Goal: Information Seeking & Learning: Learn about a topic

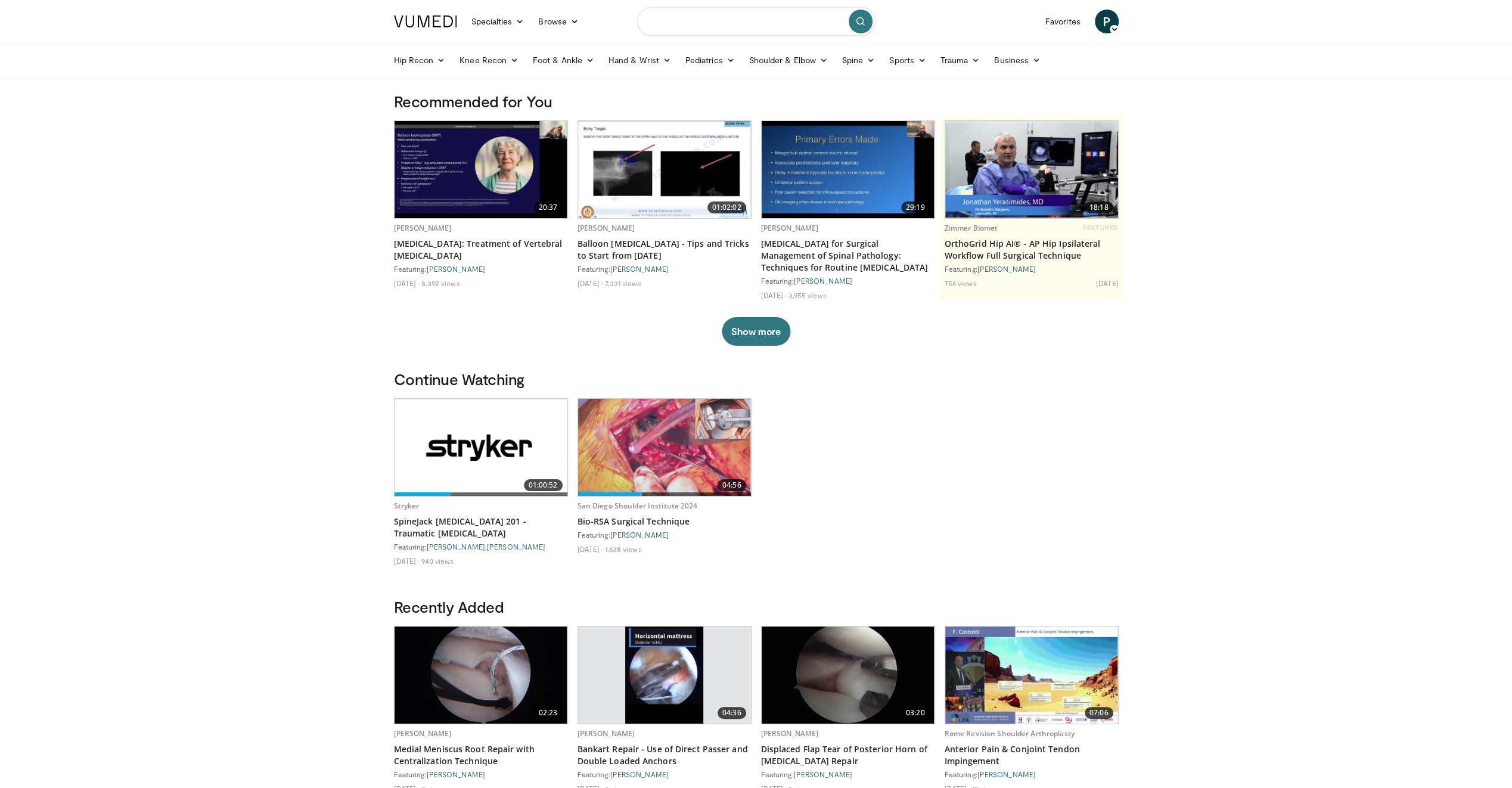
click at [744, 26] on input "Search topics, interventions" at bounding box center [756, 21] width 238 height 28
type input "**********"
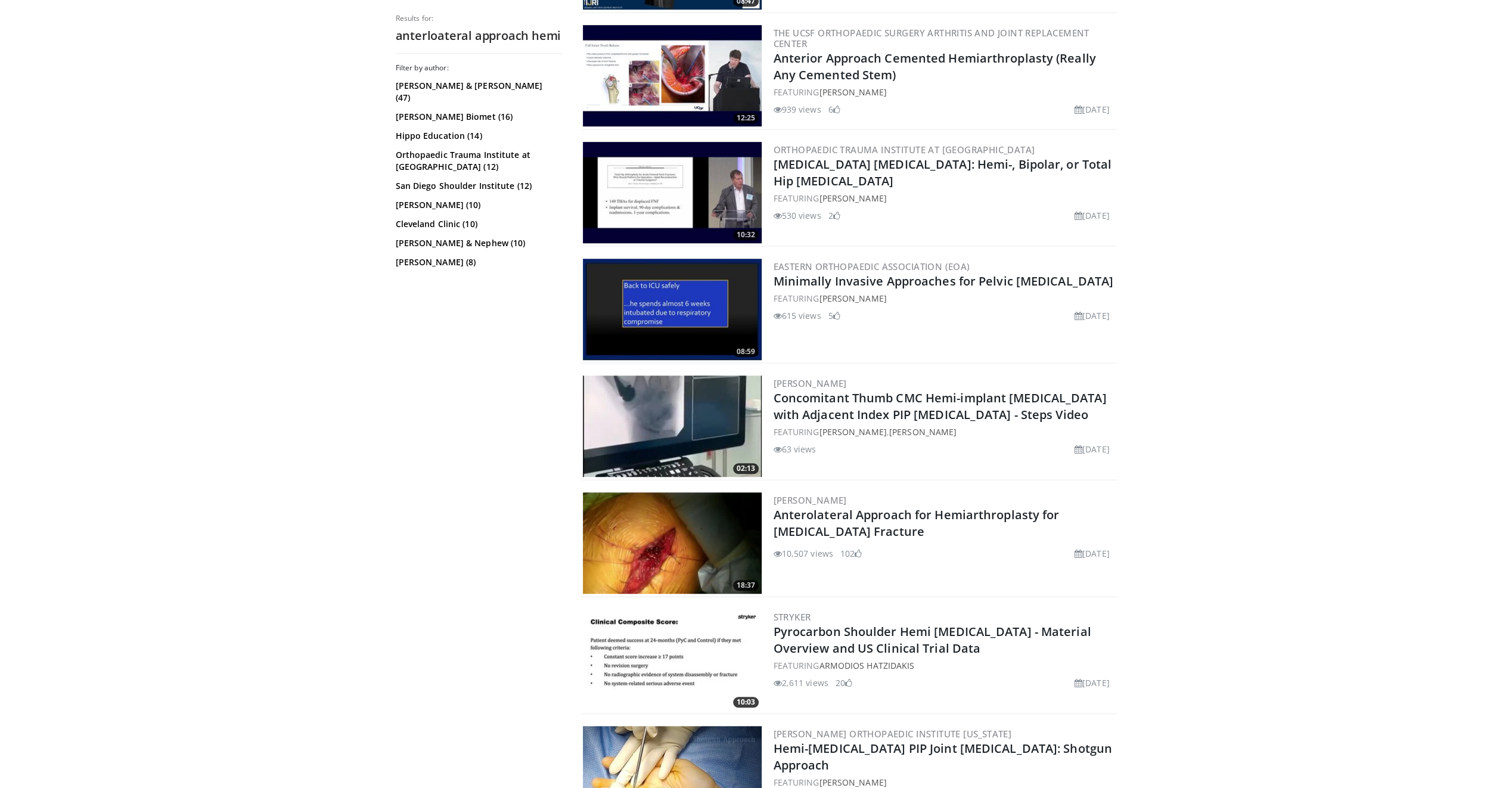
scroll to position [954, 0]
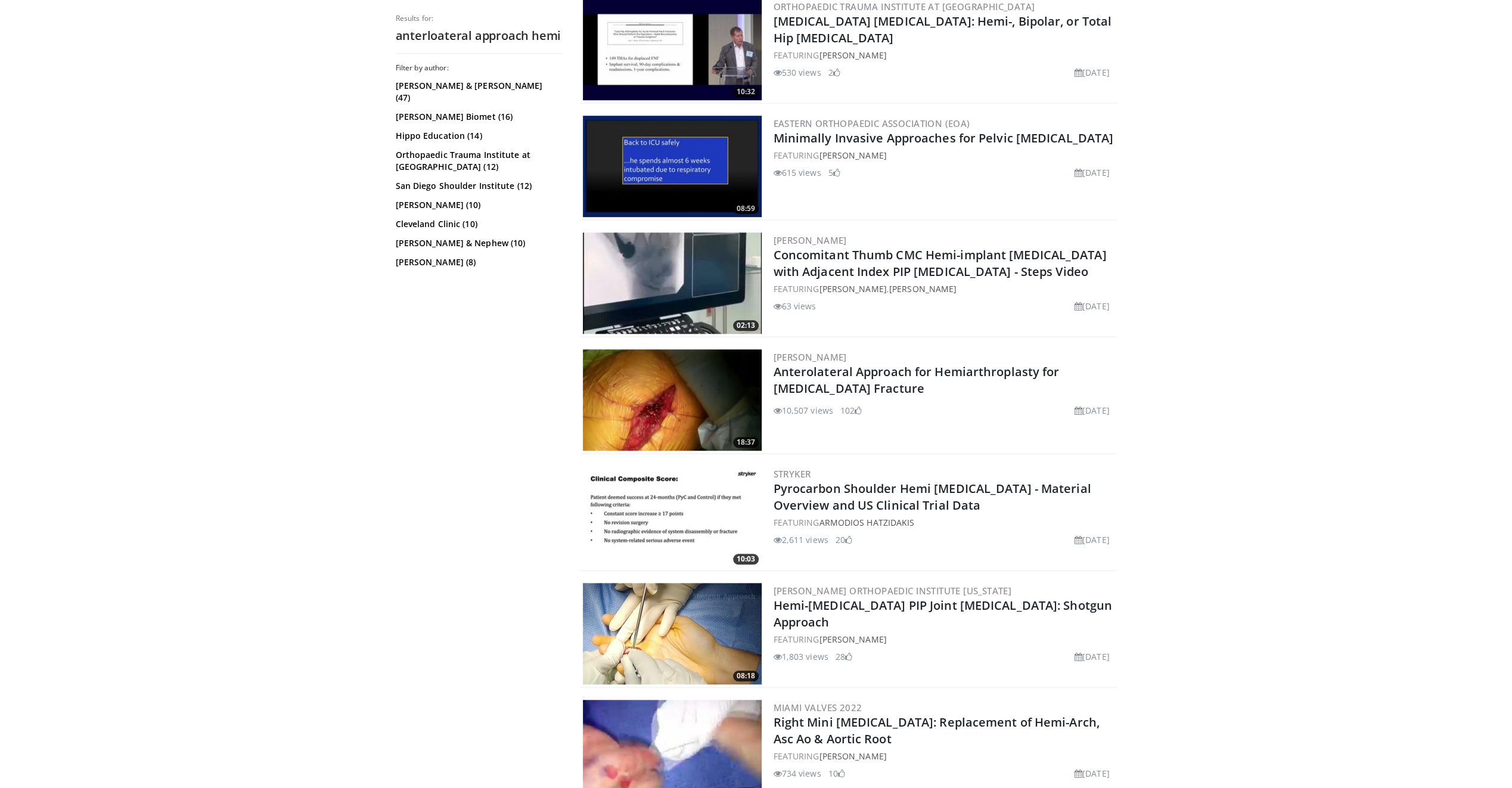
click at [657, 399] on img at bounding box center [672, 400] width 179 height 101
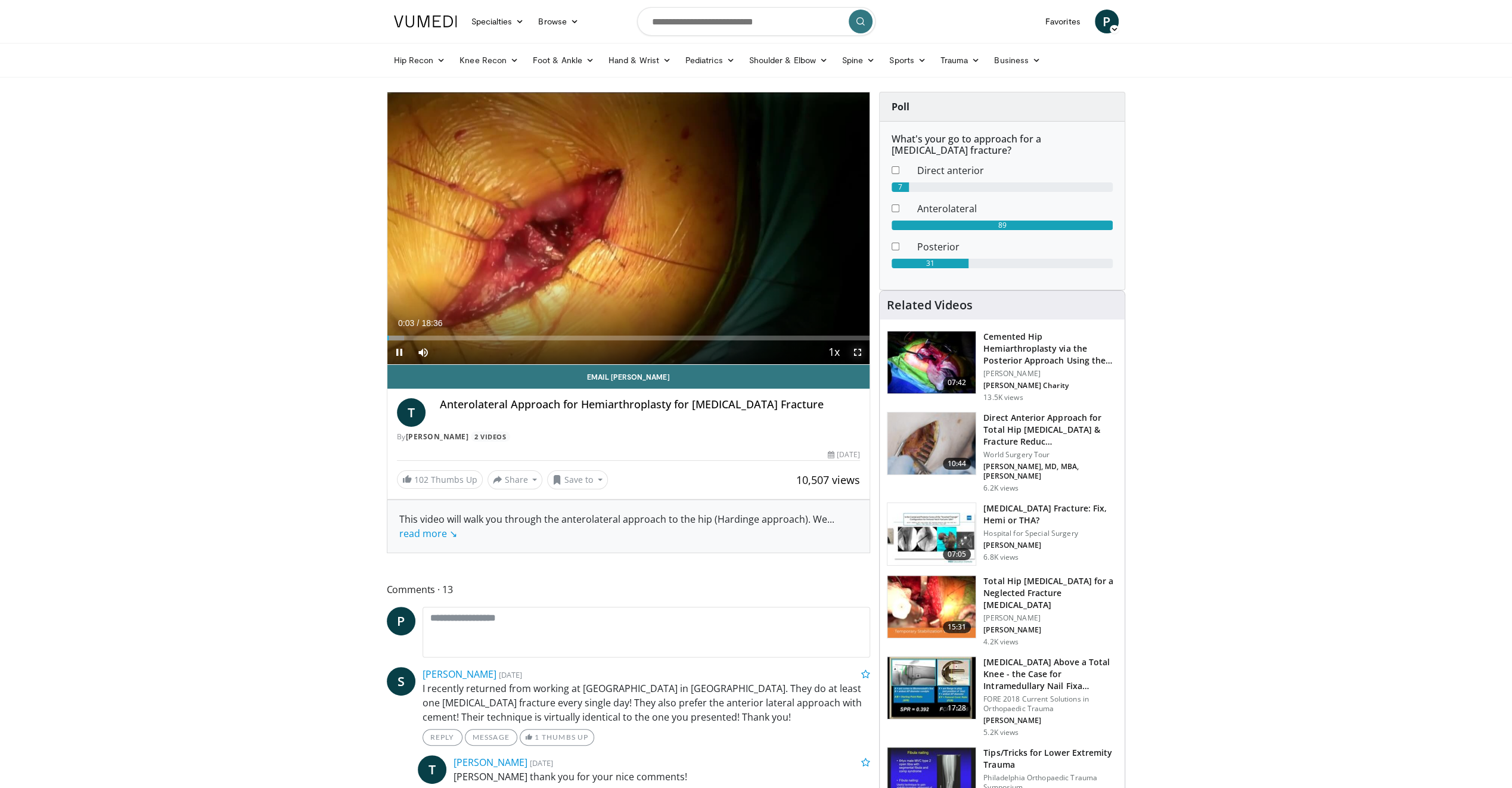
click at [860, 354] on span "Video Player" at bounding box center [858, 352] width 24 height 24
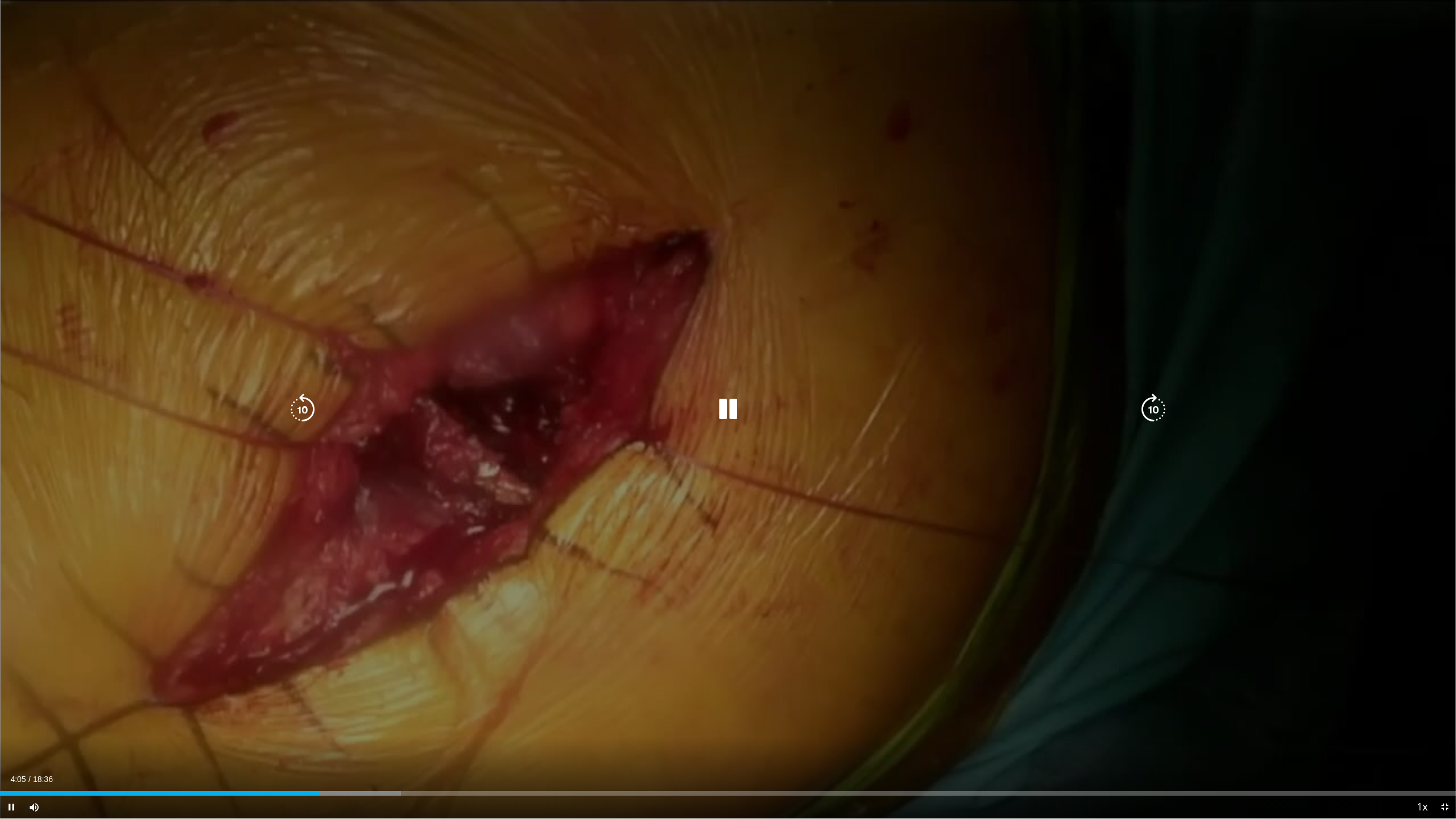
click at [737, 473] on div "10 seconds Tap to unmute" at bounding box center [728, 409] width 1456 height 818
click at [744, 412] on div "Video Player" at bounding box center [728, 410] width 874 height 23
click at [733, 418] on icon "Video Player" at bounding box center [728, 410] width 32 height 32
click at [814, 391] on div "10 seconds Tap to unmute" at bounding box center [728, 409] width 1456 height 818
click at [691, 415] on div "Video Player" at bounding box center [728, 410] width 874 height 23
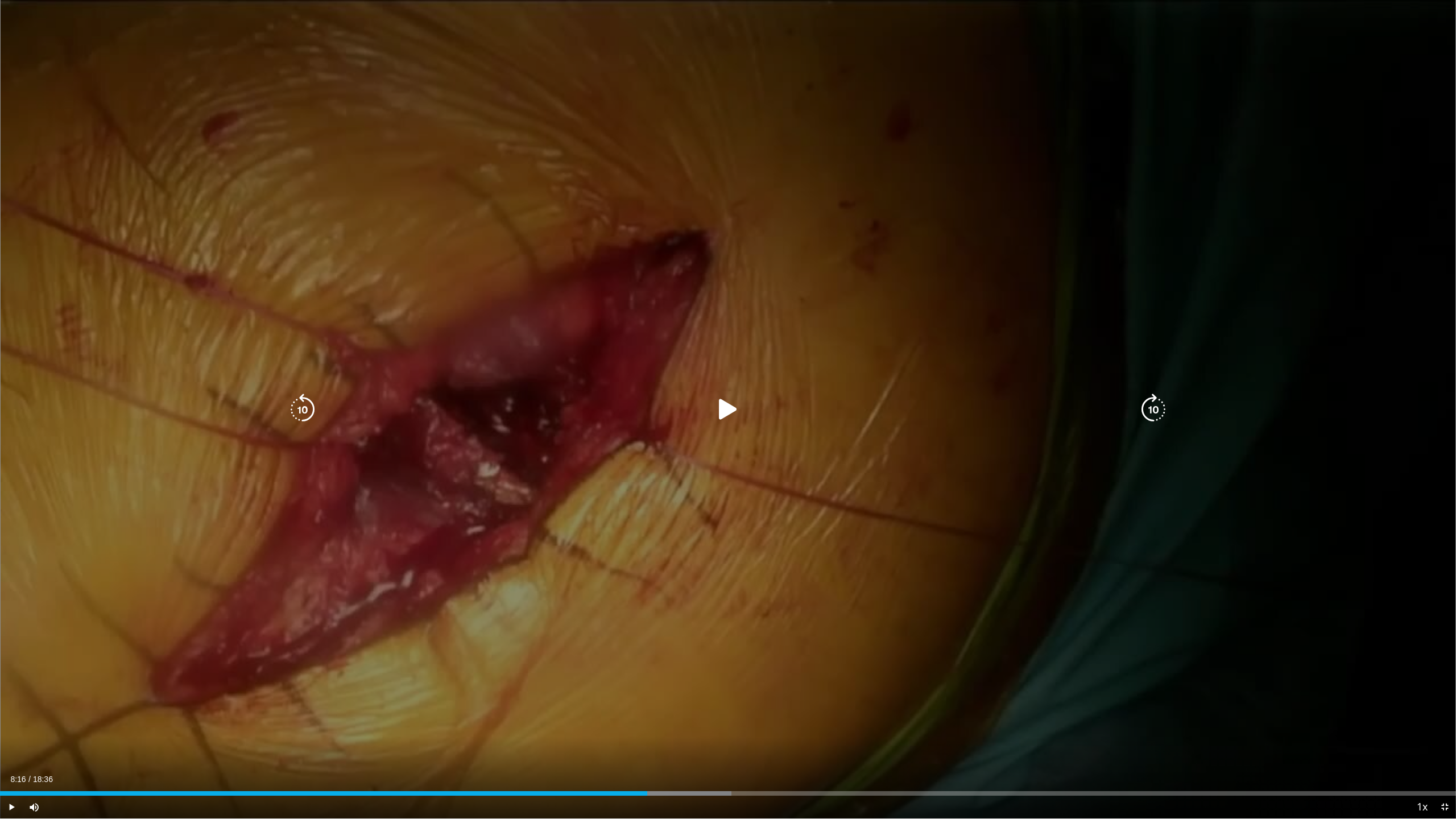
click at [717, 412] on icon "Video Player" at bounding box center [728, 410] width 32 height 32
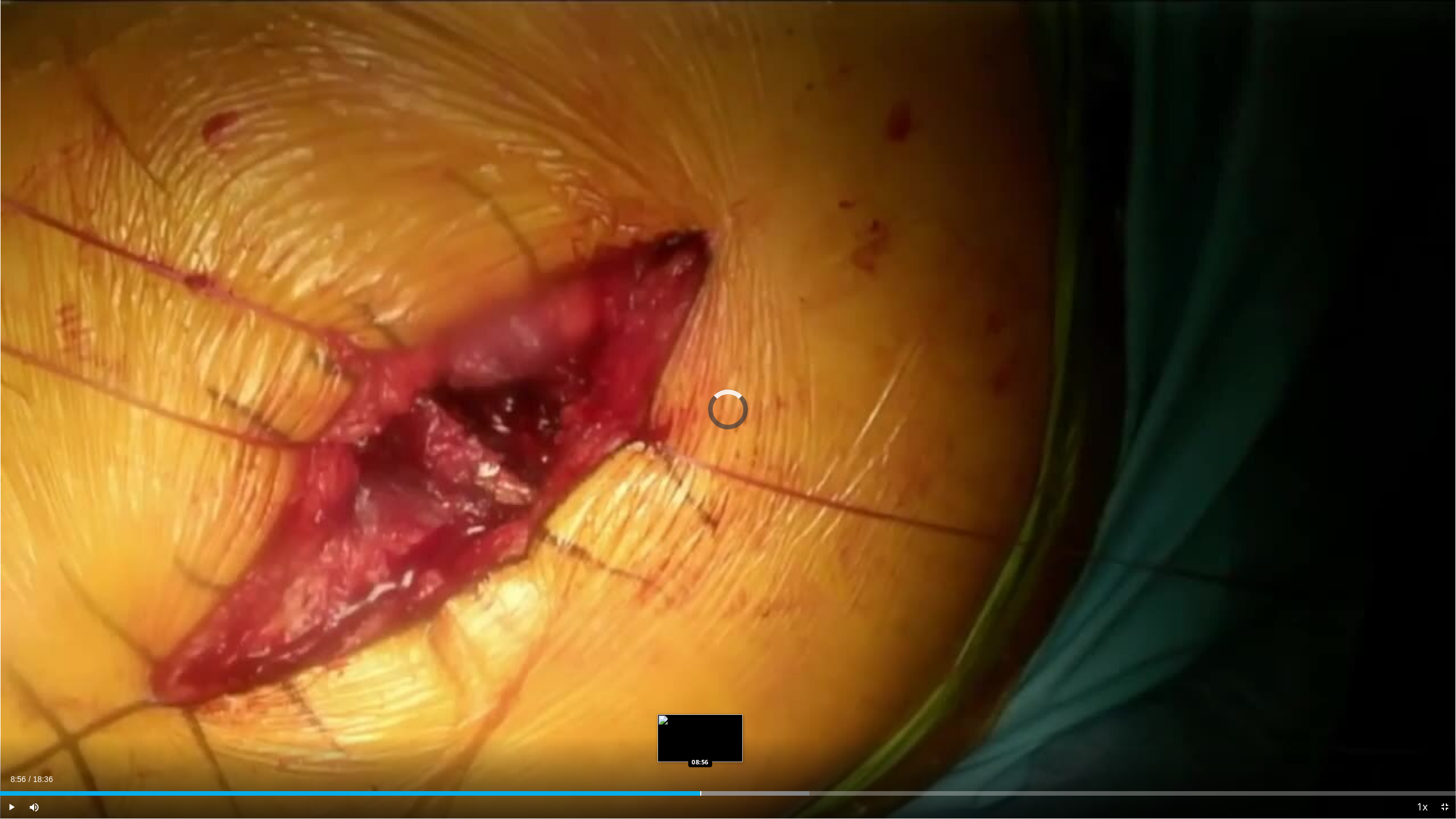
click at [700, 751] on div "Progress Bar" at bounding box center [701, 793] width 1 height 5
click at [634, 751] on div "Progress Bar" at bounding box center [634, 793] width 1 height 5
